Goal: Task Accomplishment & Management: Manage account settings

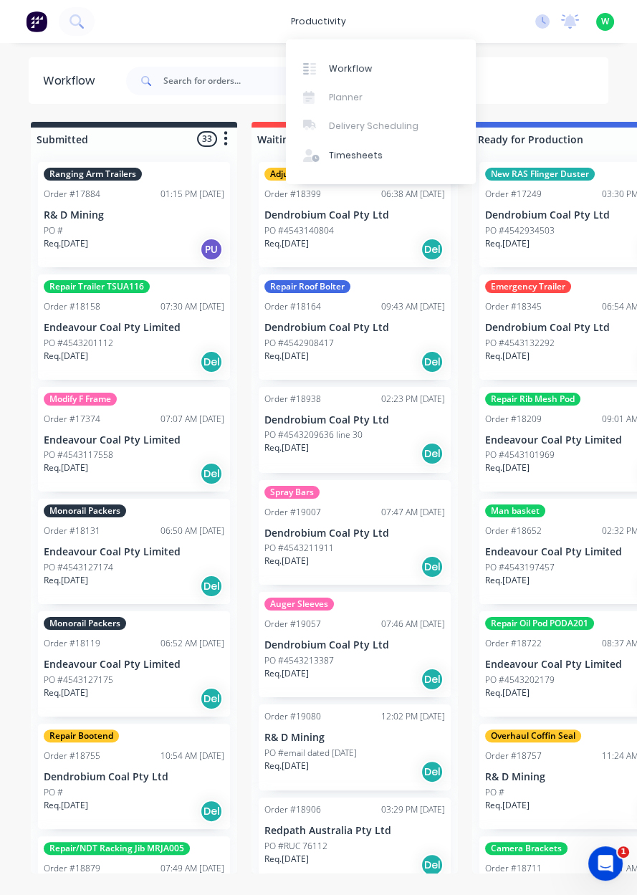
click at [315, 158] on icon at bounding box center [311, 155] width 16 height 13
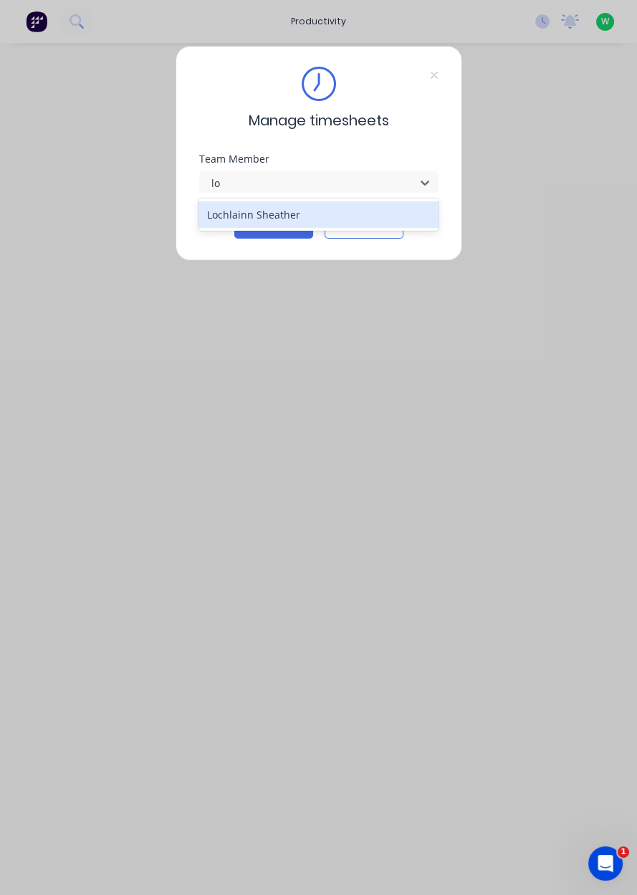
click at [242, 212] on div "Lochlainn Sheather" at bounding box center [318, 214] width 240 height 27
type input "lo"
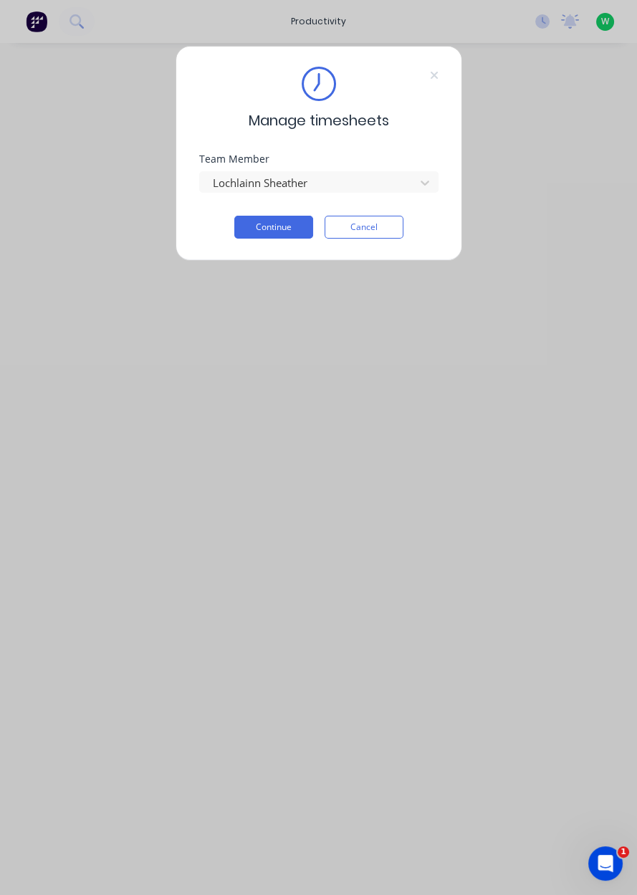
click at [266, 232] on button "Continue" at bounding box center [273, 227] width 79 height 23
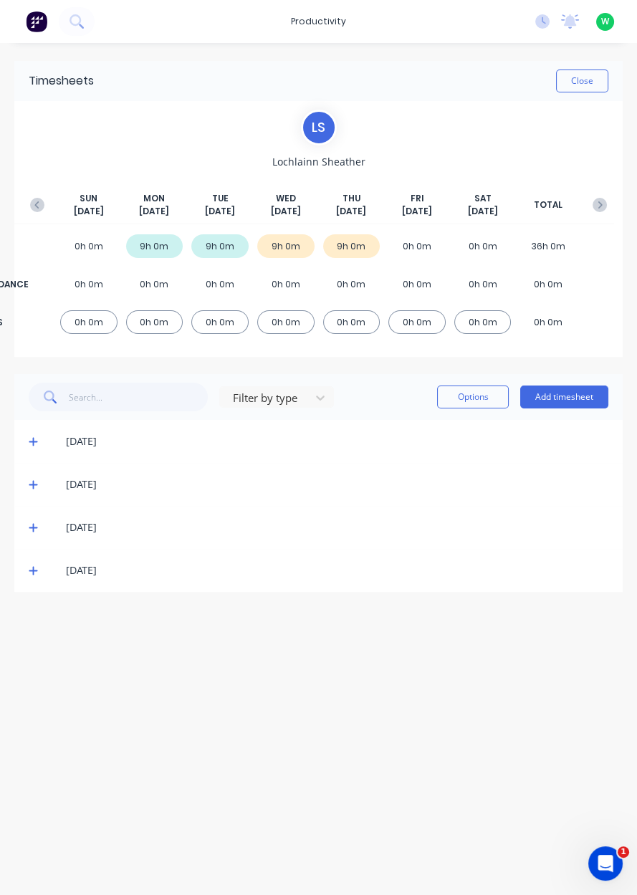
click at [540, 73] on div "Close" at bounding box center [351, 80] width 514 height 23
click at [600, 59] on div "Timesheets Close L S Lochlainn Sheather [DATE] [DATE] [DATE] [DATE] [DATE] [DAT…" at bounding box center [318, 454] width 637 height 823
click at [595, 70] on button "Close" at bounding box center [582, 80] width 52 height 23
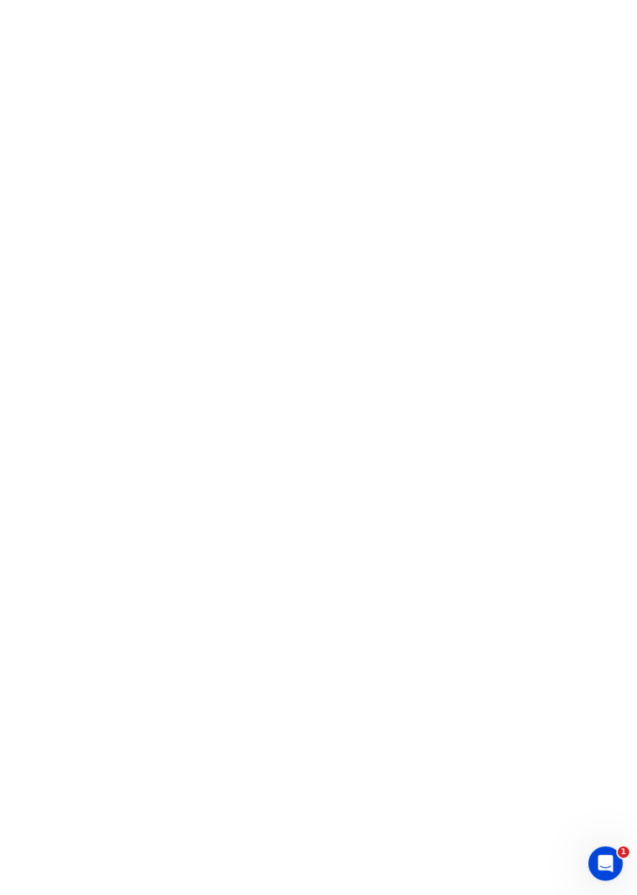
click at [594, 0] on html "1" at bounding box center [318, 0] width 637 height 0
